Goal: Find contact information: Find contact information

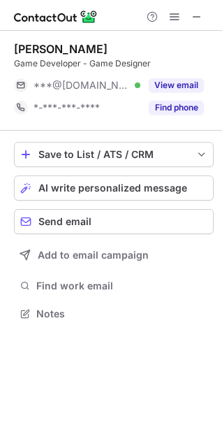
scroll to position [7, 6]
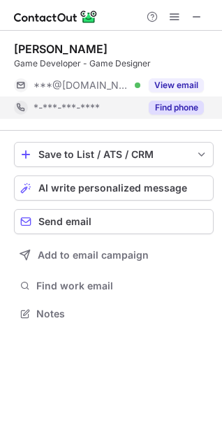
click at [164, 113] on button "Find phone" at bounding box center [176, 108] width 55 height 14
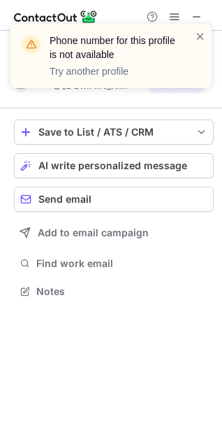
scroll to position [282, 222]
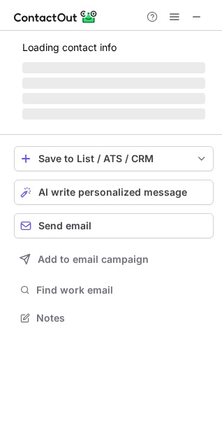
scroll to position [327, 222]
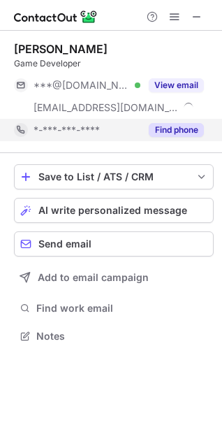
drag, startPoint x: 0, startPoint y: 0, endPoint x: 163, endPoint y: 131, distance: 208.9
click at [163, 130] on button "Find phone" at bounding box center [176, 130] width 55 height 14
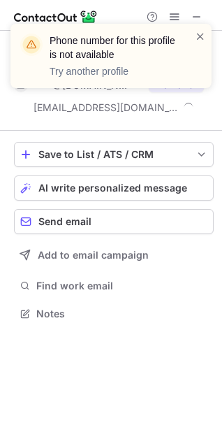
scroll to position [304, 222]
